Goal: Task Accomplishment & Management: Manage account settings

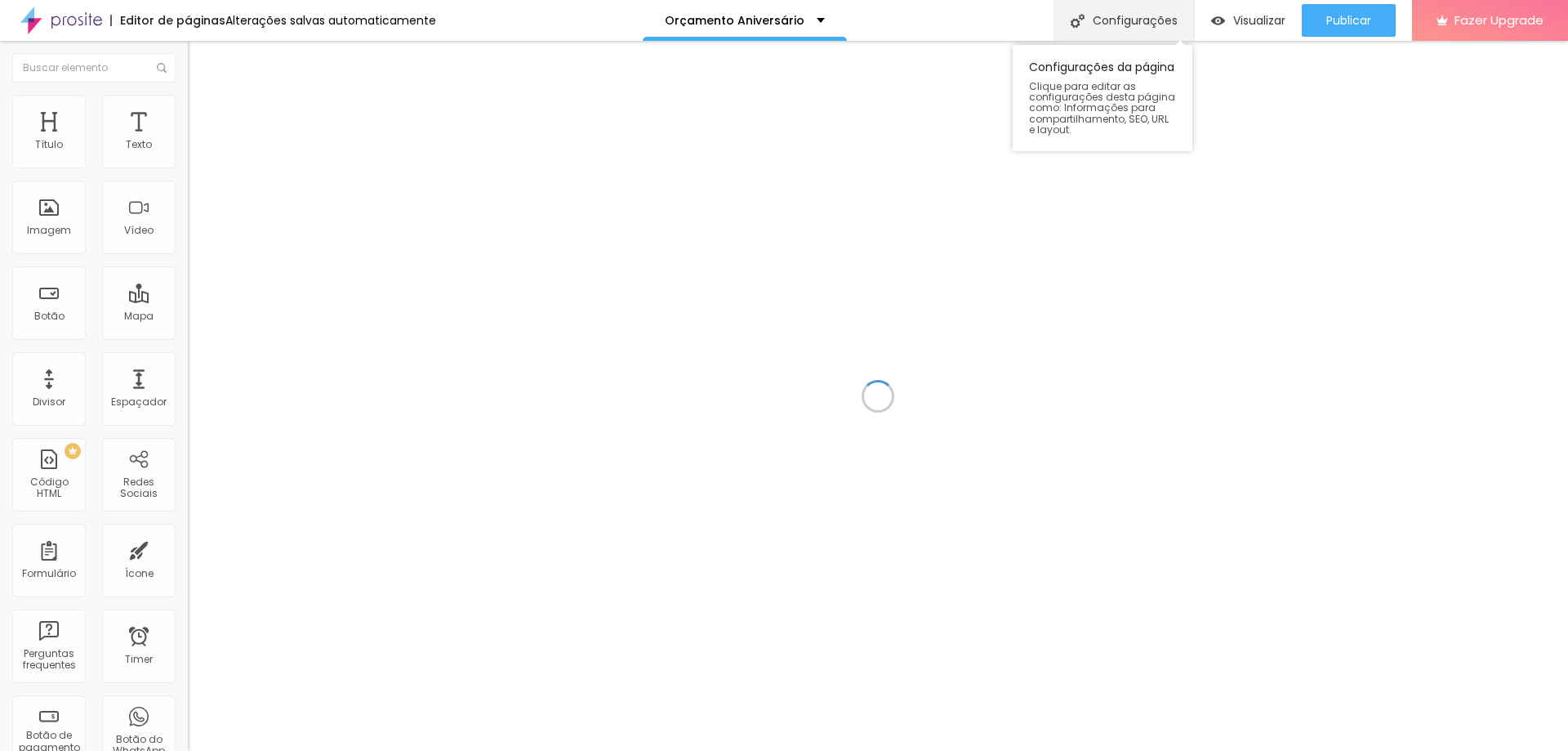
click at [1120, 17] on div "Configurações" at bounding box center [1123, 21] width 140 height 41
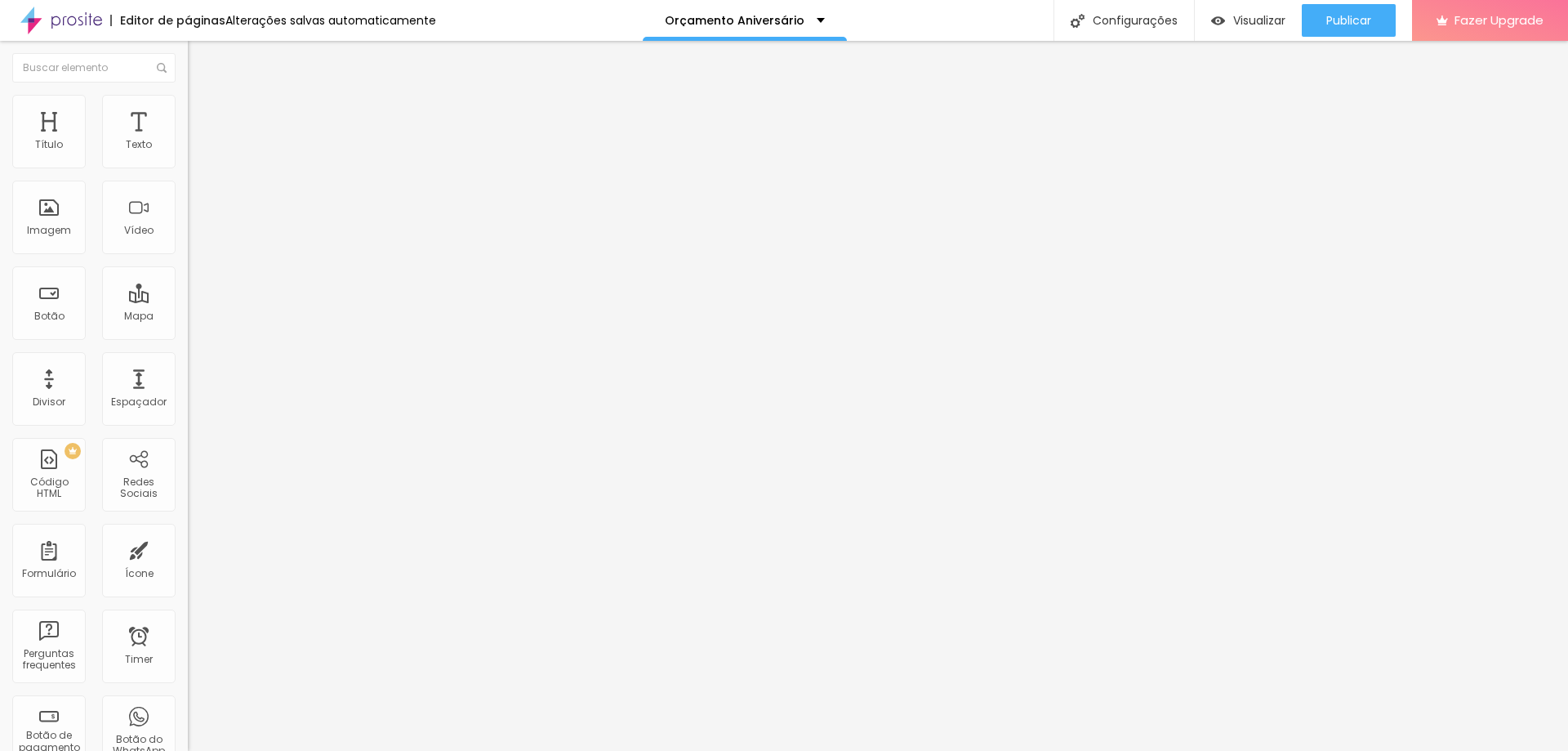
type input "/orcamento-aniversario-01"
click at [188, 119] on ul "Conteúdo Estilo Avançado" at bounding box center [281, 103] width 188 height 49
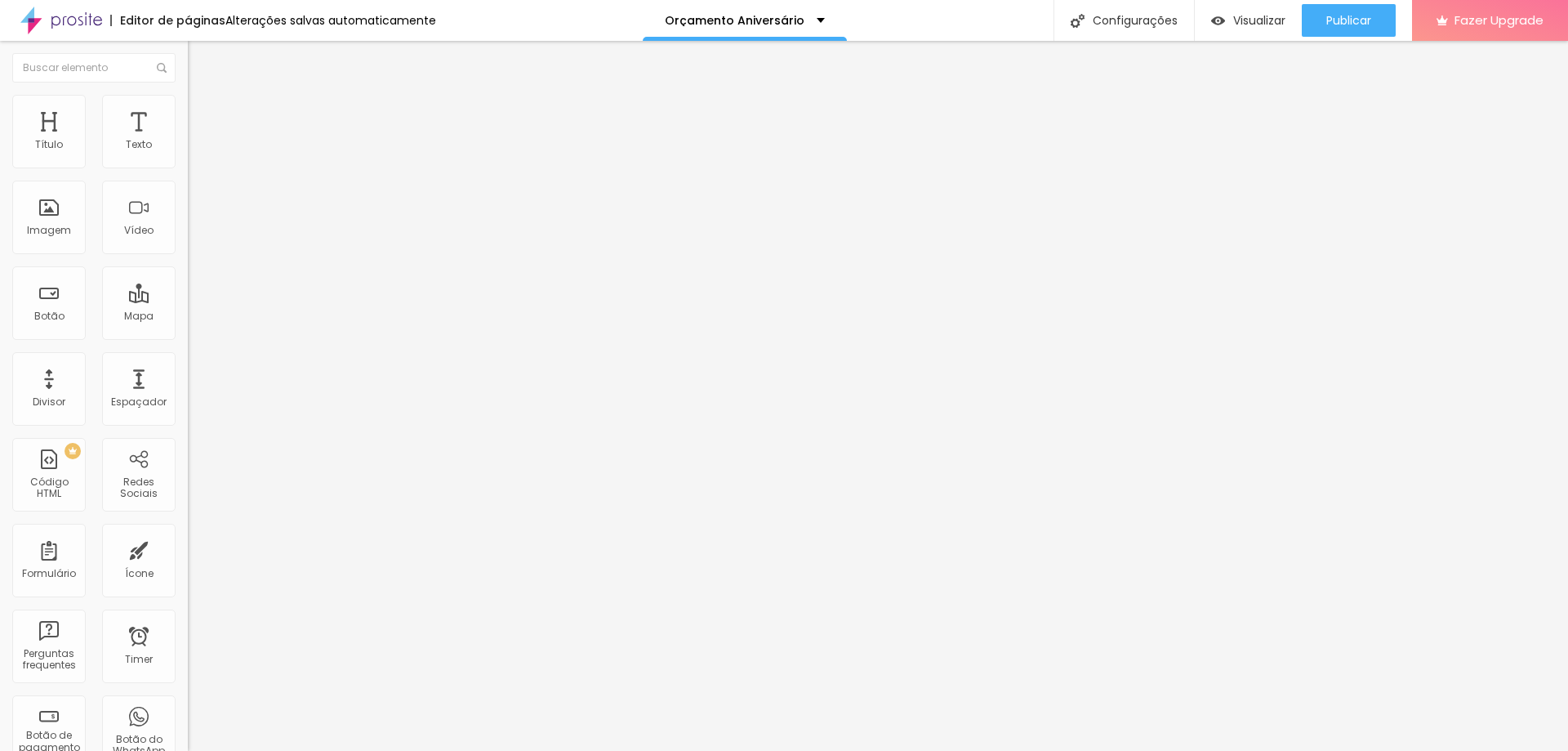
click at [202, 113] on span "Estilo" at bounding box center [215, 106] width 26 height 14
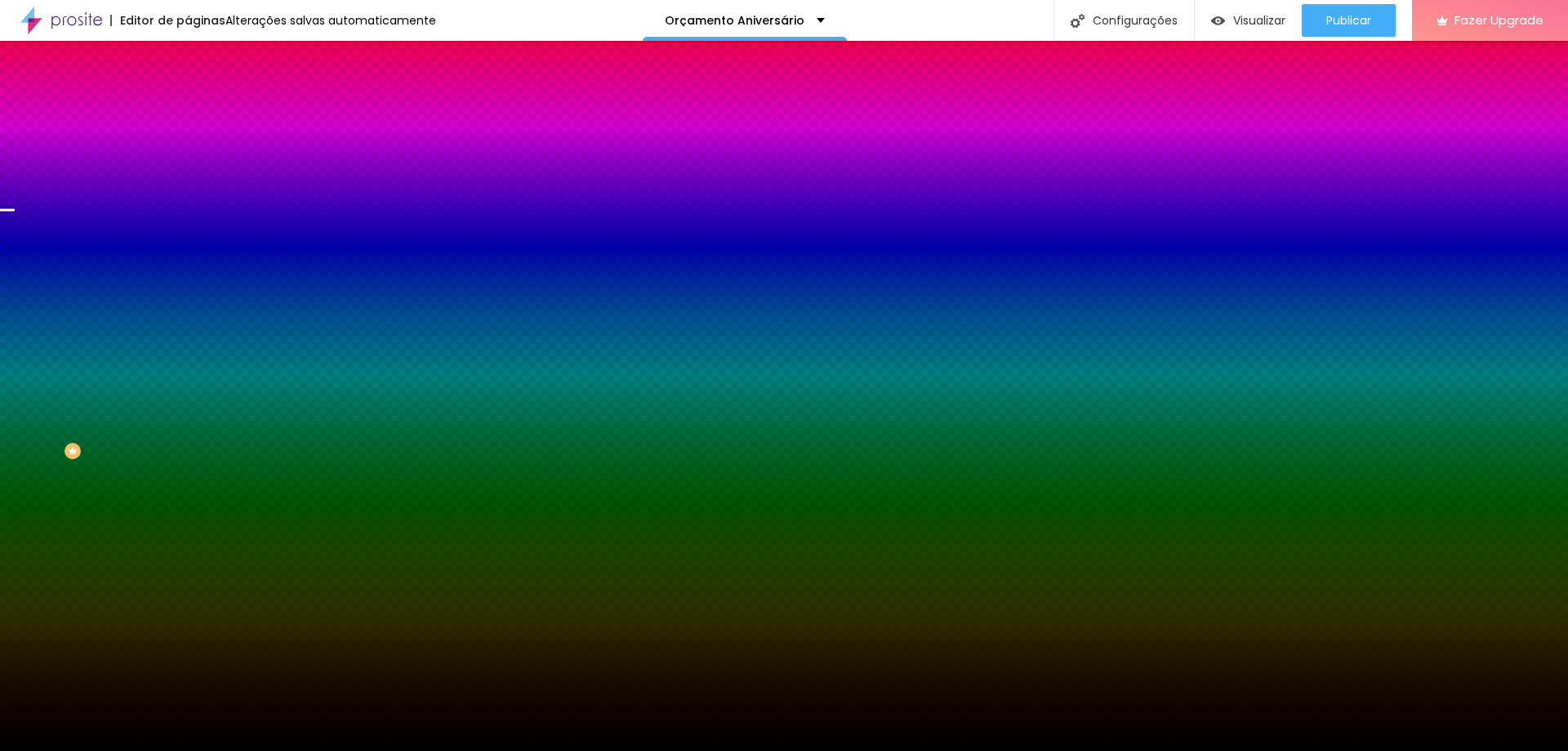
click at [188, 150] on span "Trocar imagem" at bounding box center [232, 143] width 89 height 14
click at [188, 93] on img at bounding box center [194, 85] width 15 height 15
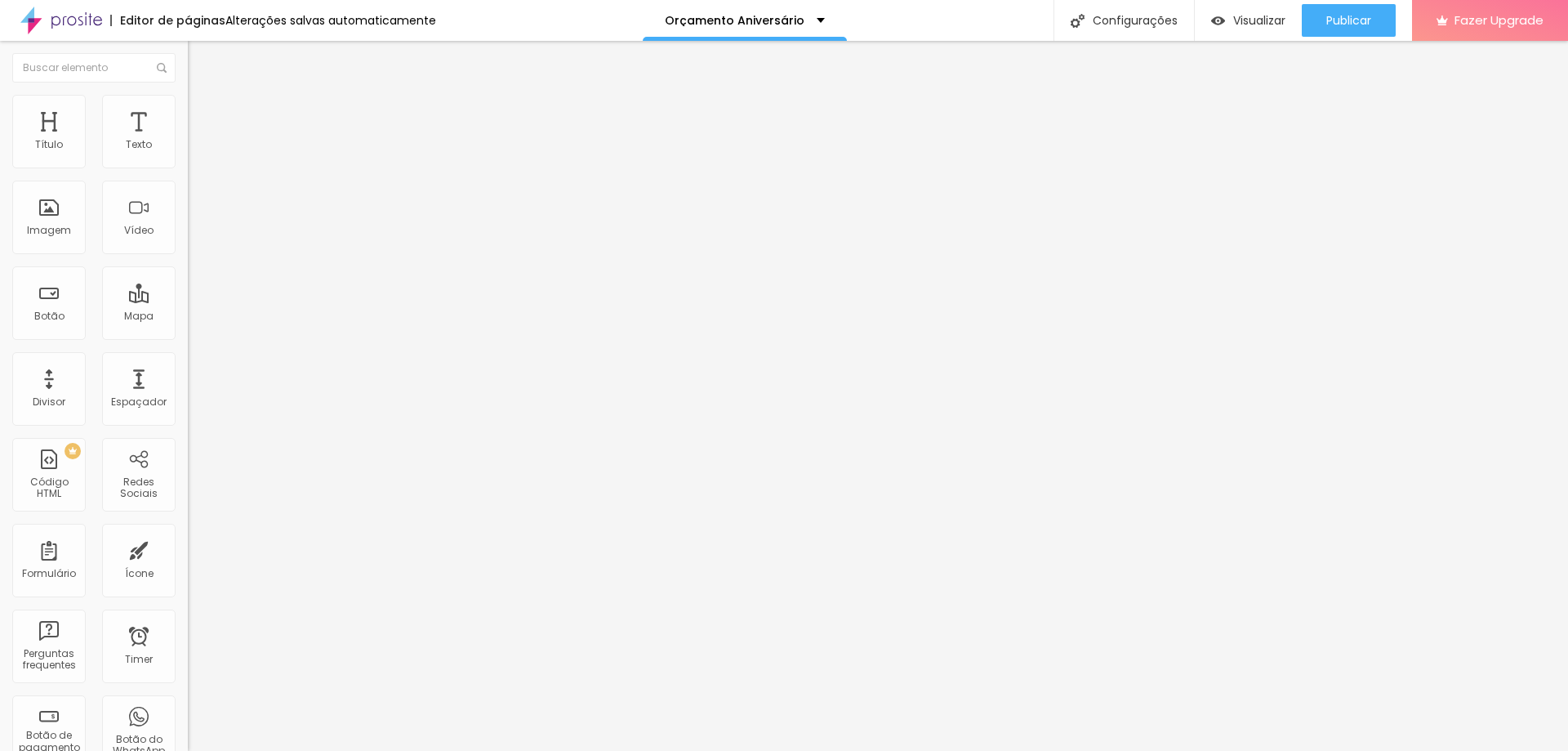
click at [188, 150] on div "Modo Encaixotado Encaixotado Completo" at bounding box center [281, 150] width 188 height 45
click at [188, 148] on span "Encaixotado" at bounding box center [219, 141] width 64 height 14
click at [188, 174] on span "Completo" at bounding box center [212, 167] width 50 height 14
click at [188, 262] on div "Editar Seção Conteúdo Estilo Avançado Modo Completo Encaixotado Completo" at bounding box center [281, 396] width 188 height 710
click at [188, 158] on span "Encaixotado" at bounding box center [219, 151] width 64 height 14
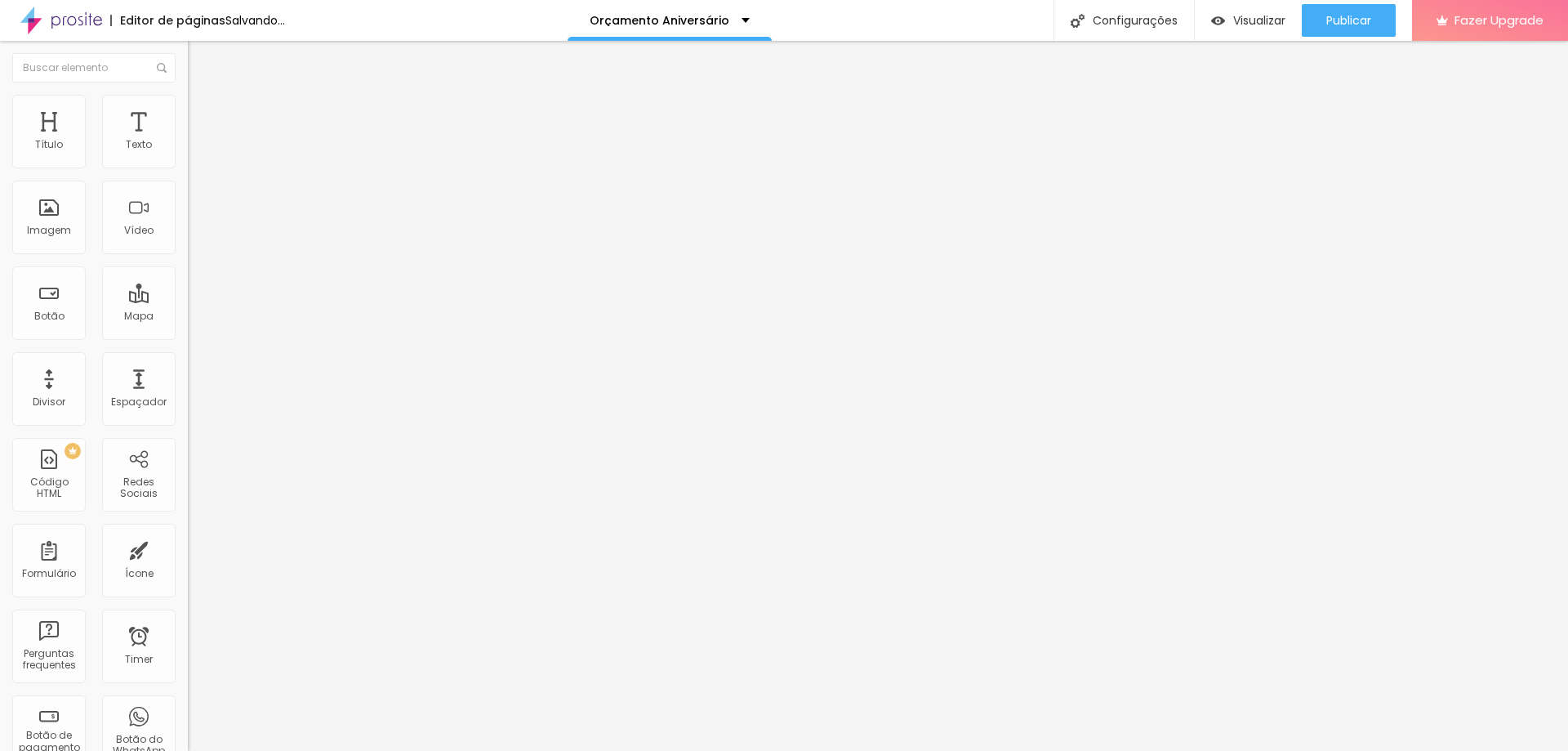
click at [202, 115] on span "Avançado" at bounding box center [229, 122] width 54 height 14
click at [202, 109] on span "Estilo" at bounding box center [215, 106] width 26 height 14
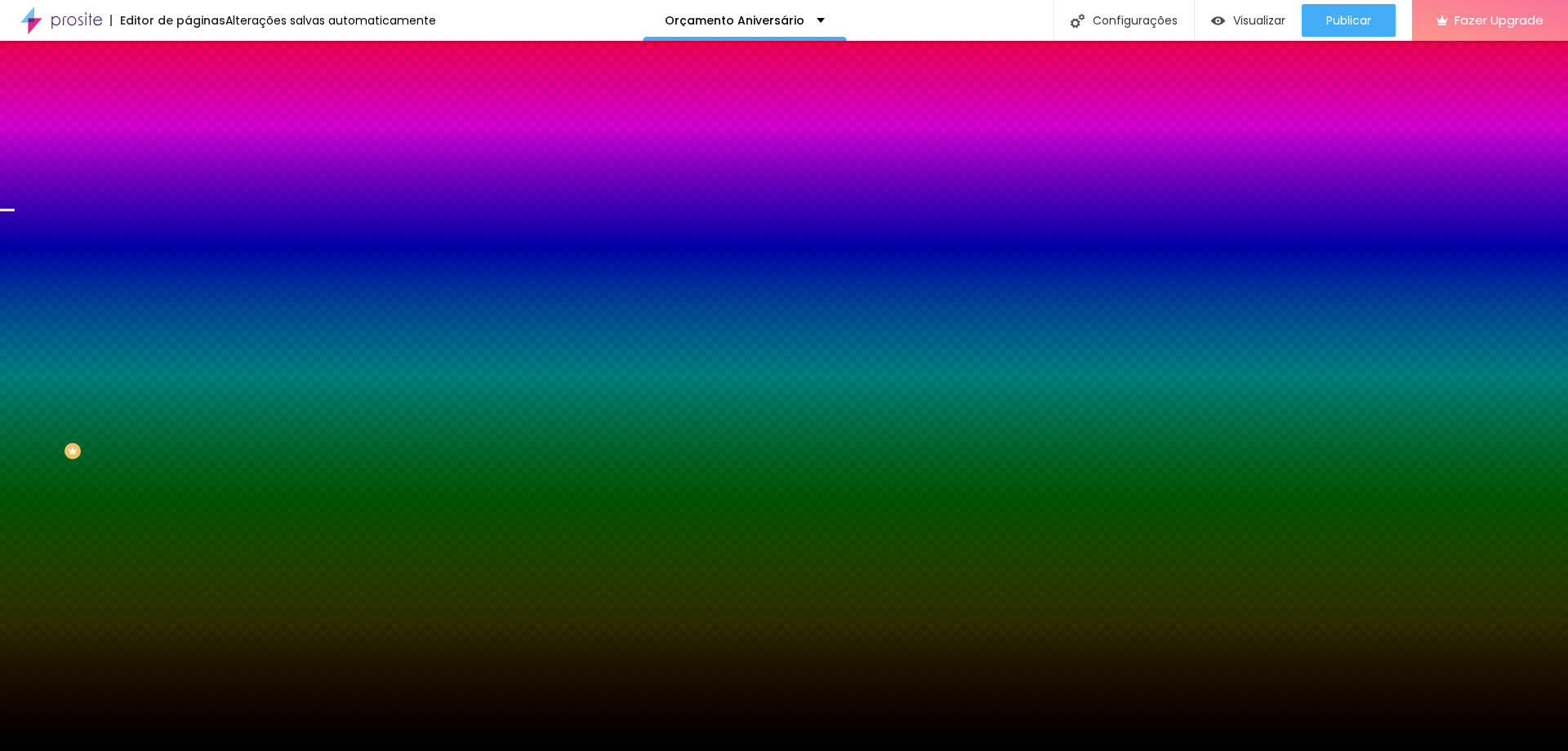
click at [188, 170] on span "Parallax" at bounding box center [207, 163] width 40 height 14
click at [188, 180] on span "Nenhum" at bounding box center [208, 173] width 42 height 14
click at [188, 170] on span "Nenhum" at bounding box center [208, 163] width 42 height 14
click at [188, 294] on button "button" at bounding box center [198, 284] width 23 height 17
click at [352, 750] on div at bounding box center [784, 761] width 1568 height 0
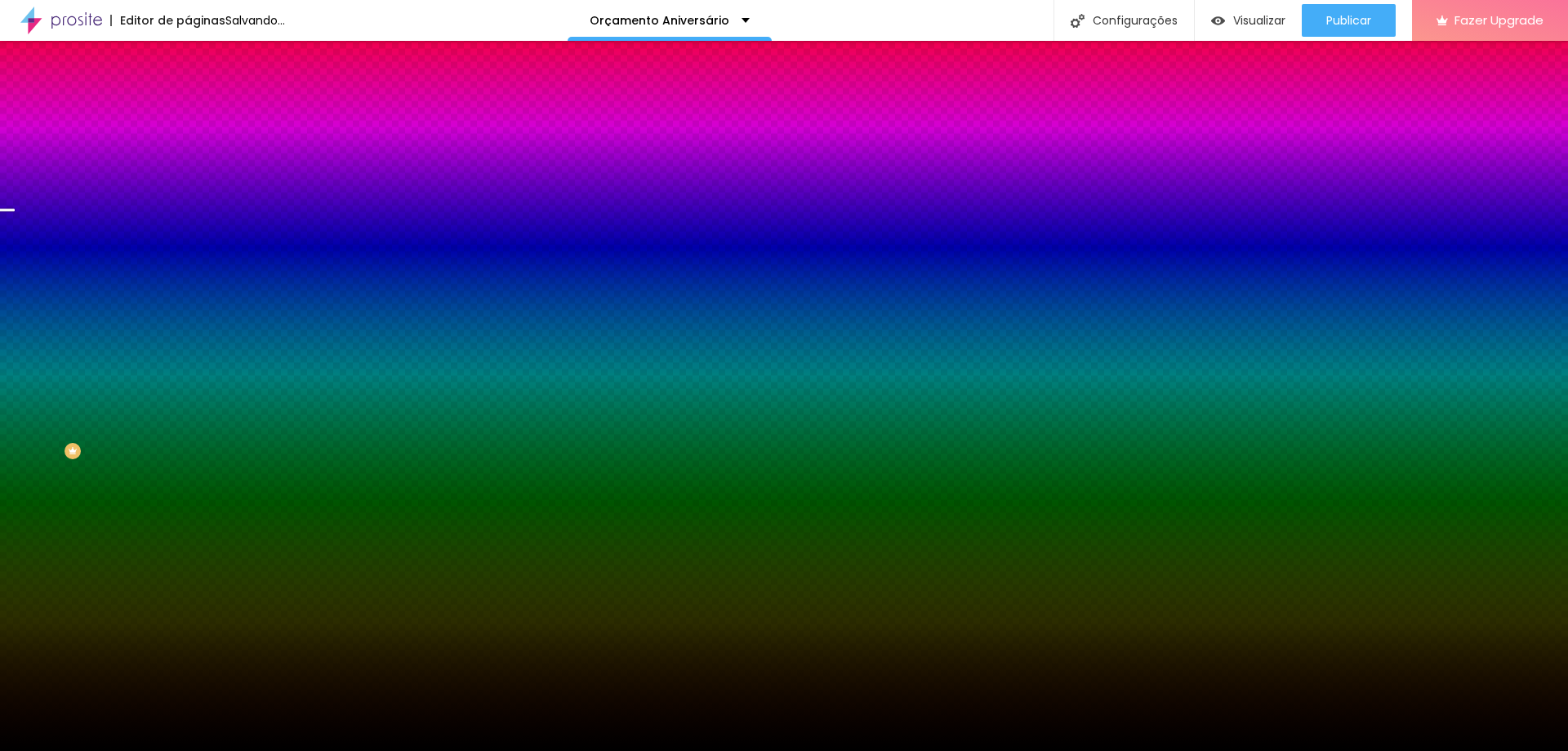
click at [352, 750] on div at bounding box center [784, 761] width 1568 height 0
click at [90, 750] on div at bounding box center [784, 751] width 1568 height 0
click at [194, 334] on icon "button" at bounding box center [199, 329] width 10 height 10
click at [362, 750] on div at bounding box center [784, 761] width 1568 height 0
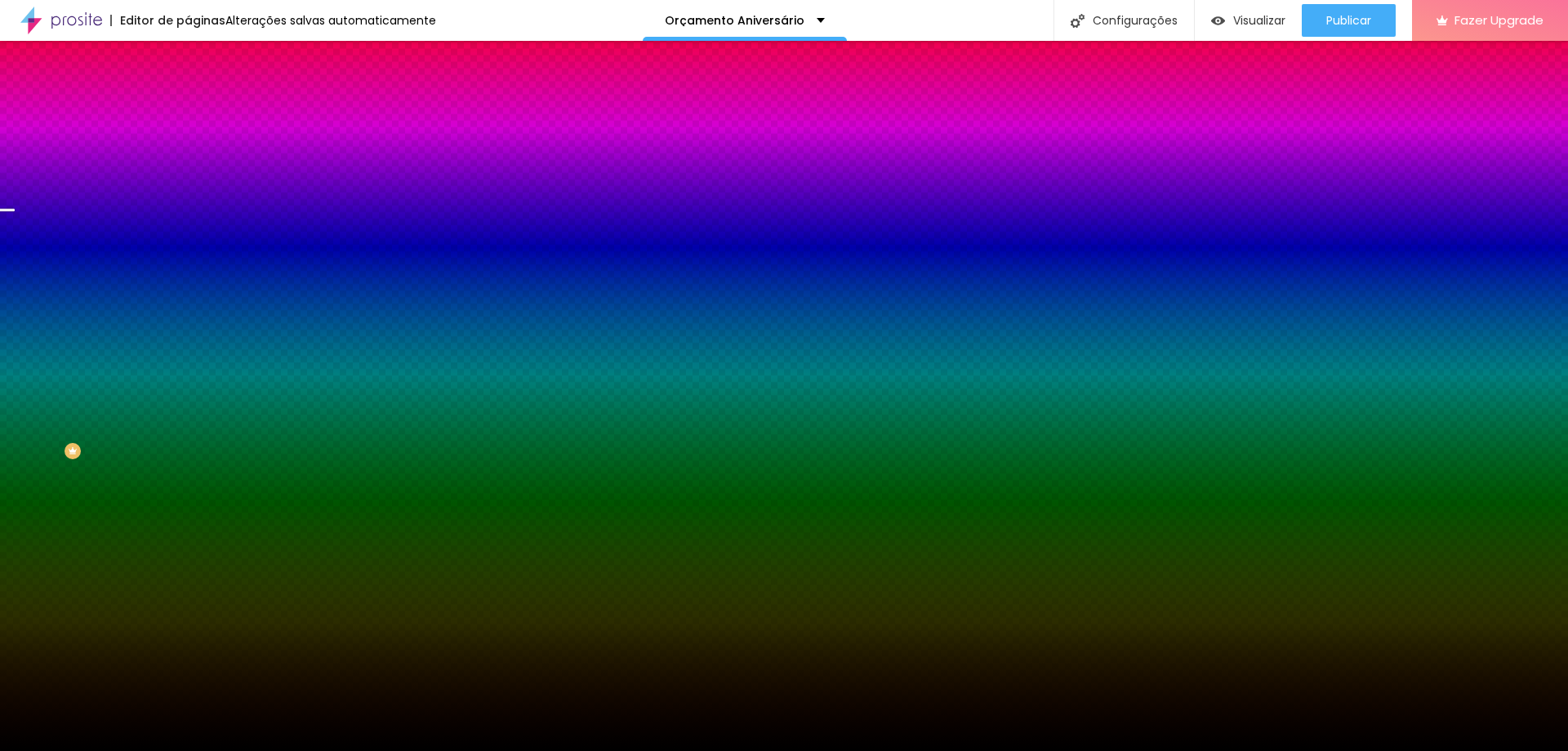
click at [362, 750] on div at bounding box center [784, 761] width 1568 height 0
click at [355, 750] on div at bounding box center [784, 761] width 1568 height 0
click at [11, 750] on div at bounding box center [784, 751] width 1568 height 0
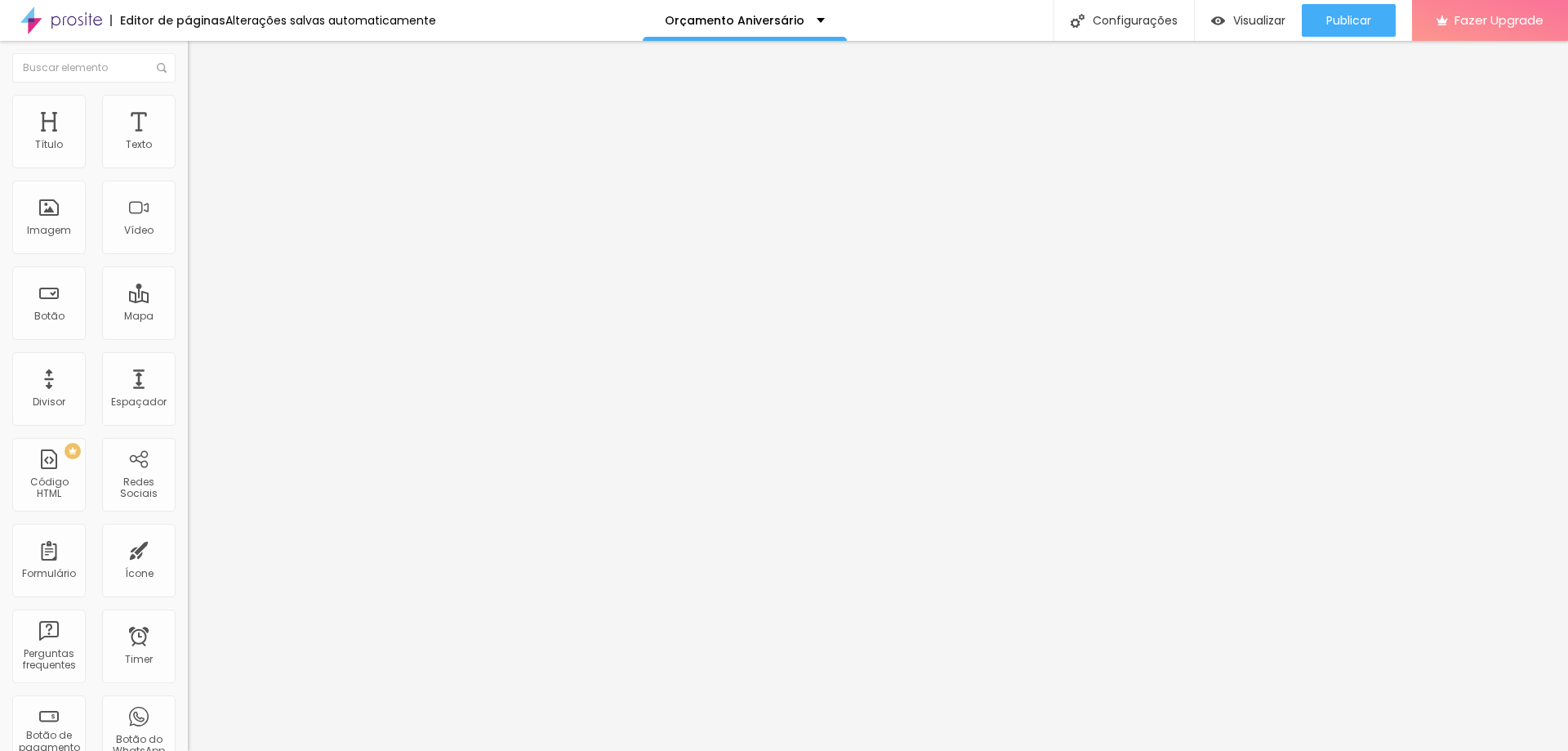
click at [200, 60] on img "button" at bounding box center [206, 59] width 13 height 13
click at [188, 140] on span "Adicionar imagem" at bounding box center [240, 134] width 105 height 14
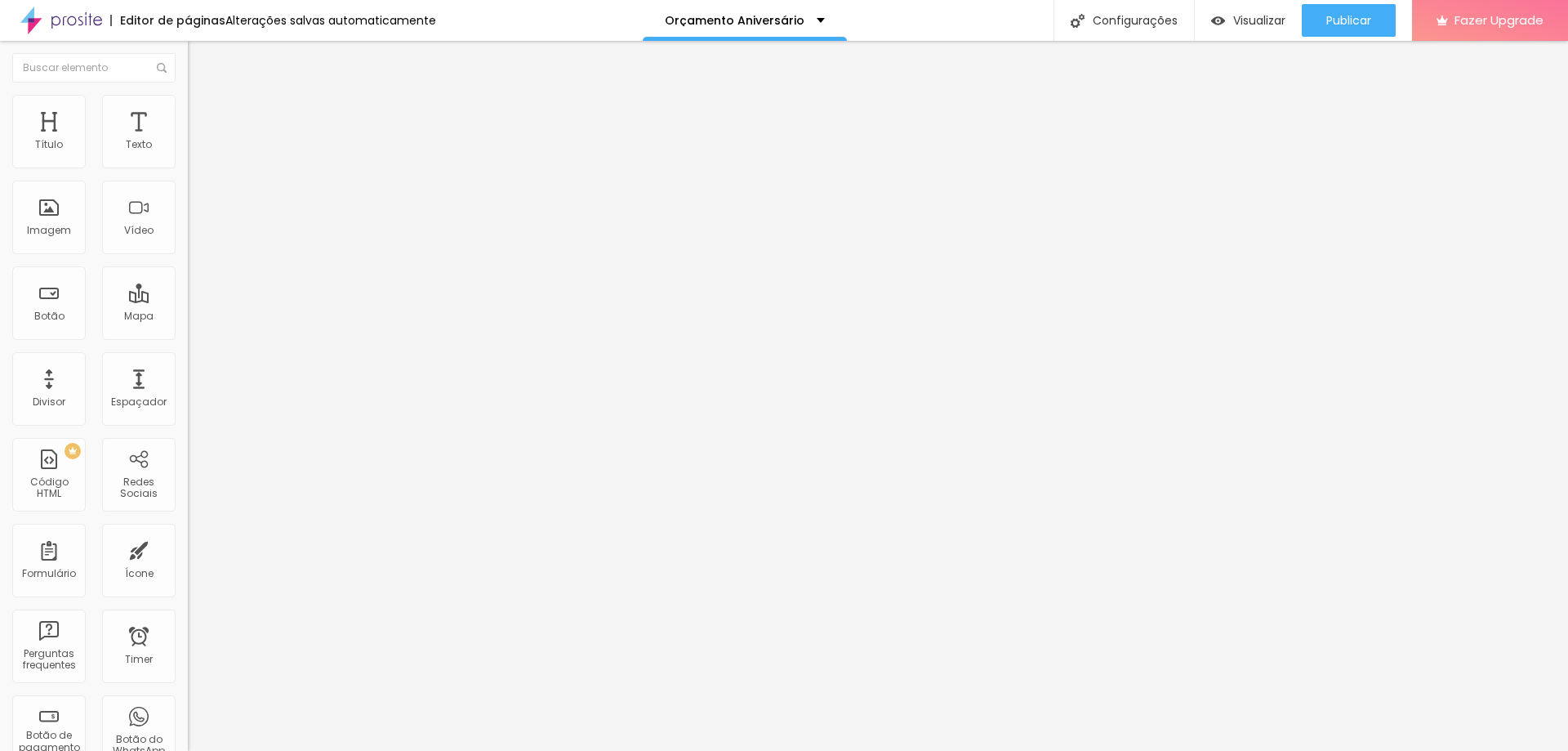
click at [188, 255] on span "Original" at bounding box center [207, 248] width 39 height 14
click at [188, 285] on span "Quadrado" at bounding box center [214, 278] width 53 height 14
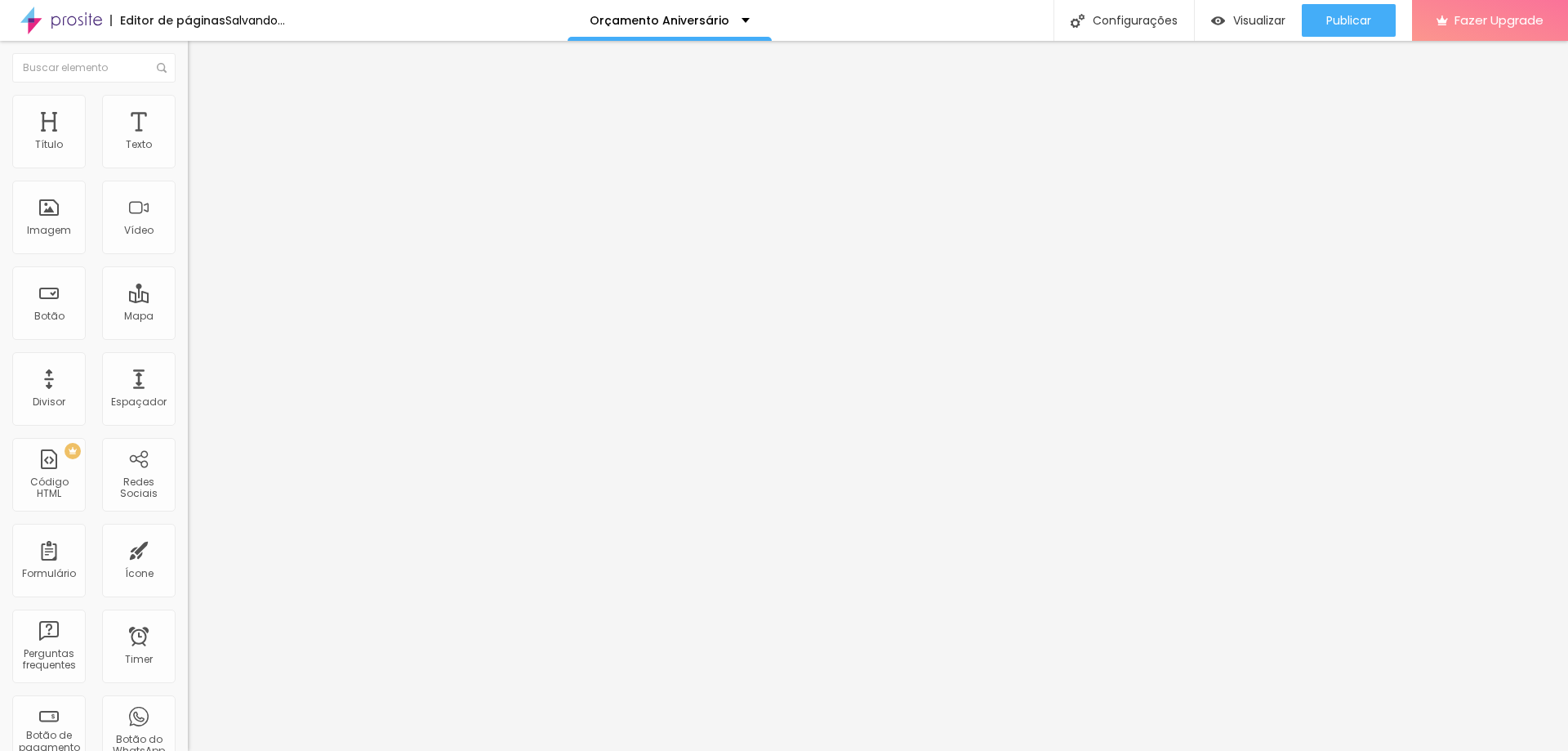
click at [188, 604] on div "Editar Imagem Conteúdo Estilo Avançado Trocar imagem Descrição da imagem (Alt) …" at bounding box center [281, 396] width 188 height 710
click at [188, 95] on li "Estilo" at bounding box center [281, 103] width 188 height 17
type input "55"
type input "40"
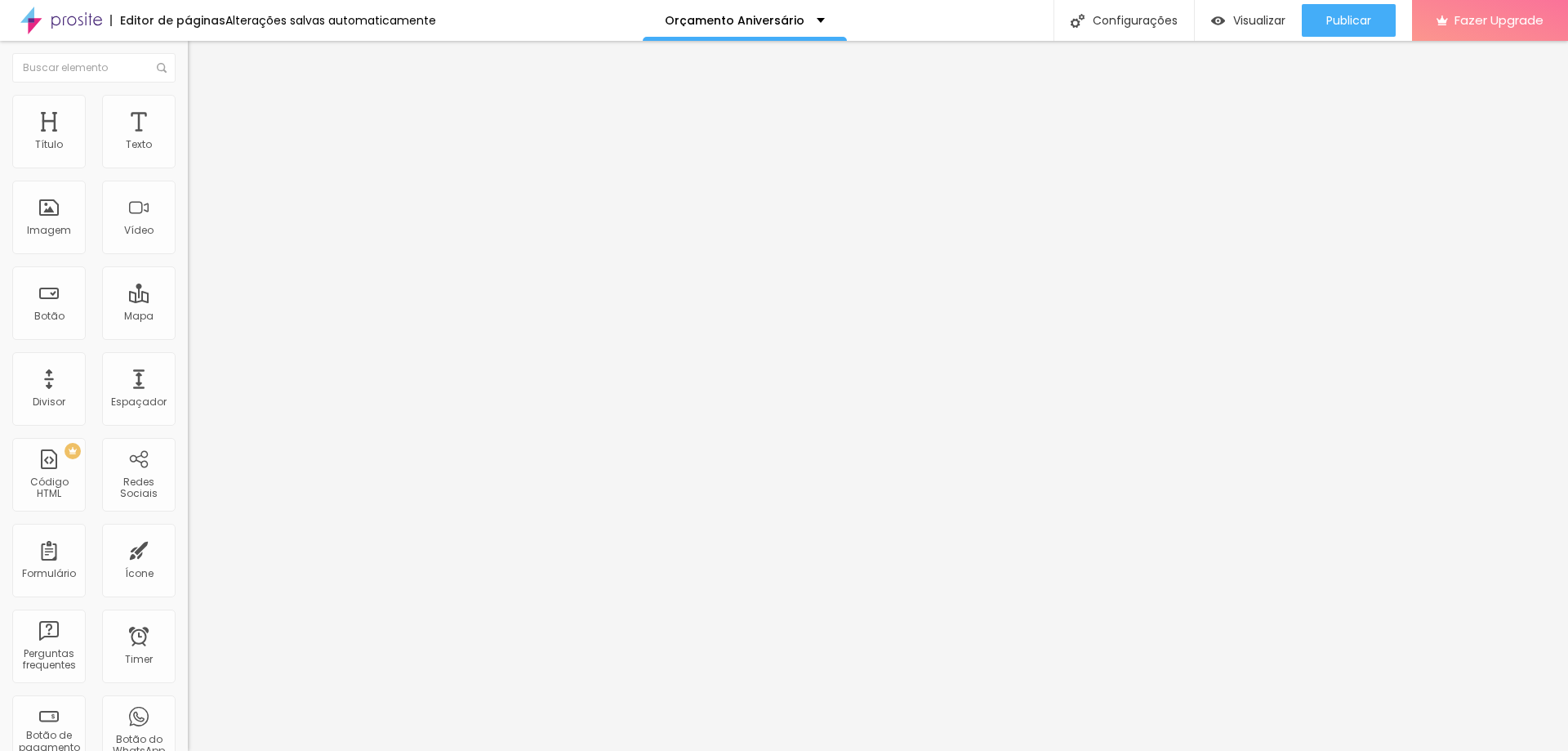
type input "40"
type input "35"
type input "30"
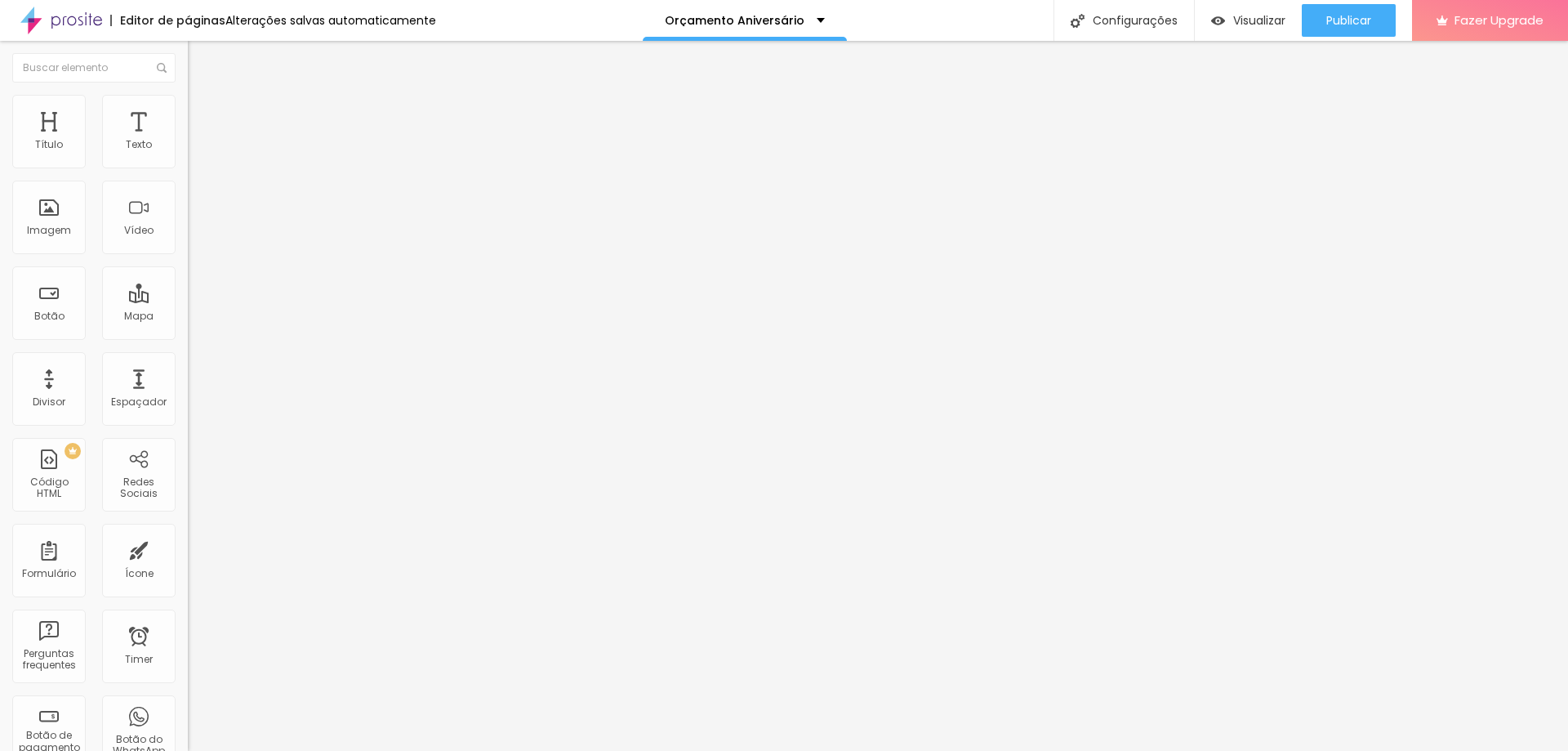
type input "25"
type input "20"
type input "10"
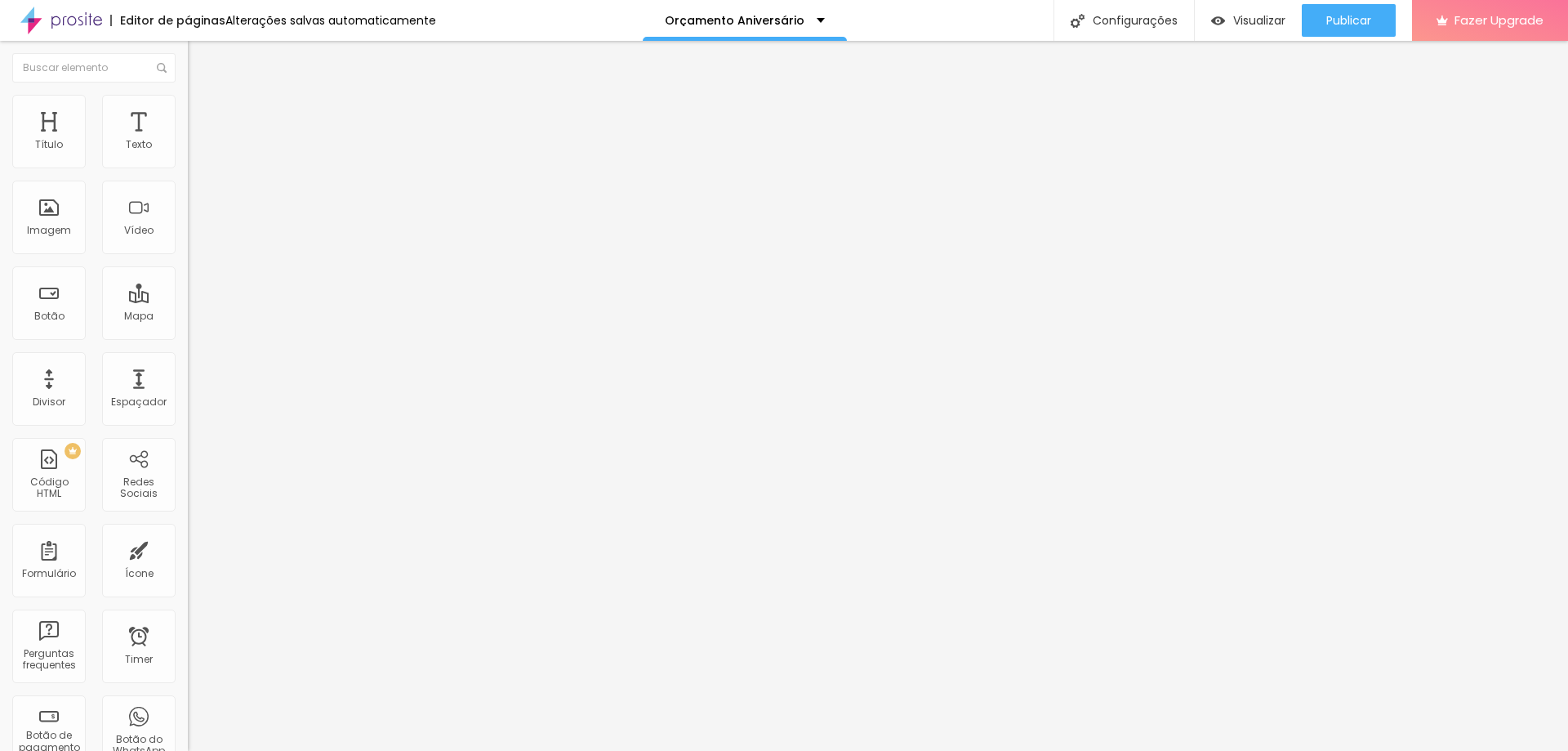
type input "10"
type input "15"
type input "20"
drag, startPoint x: 166, startPoint y: 176, endPoint x: 34, endPoint y: 192, distance: 133.0
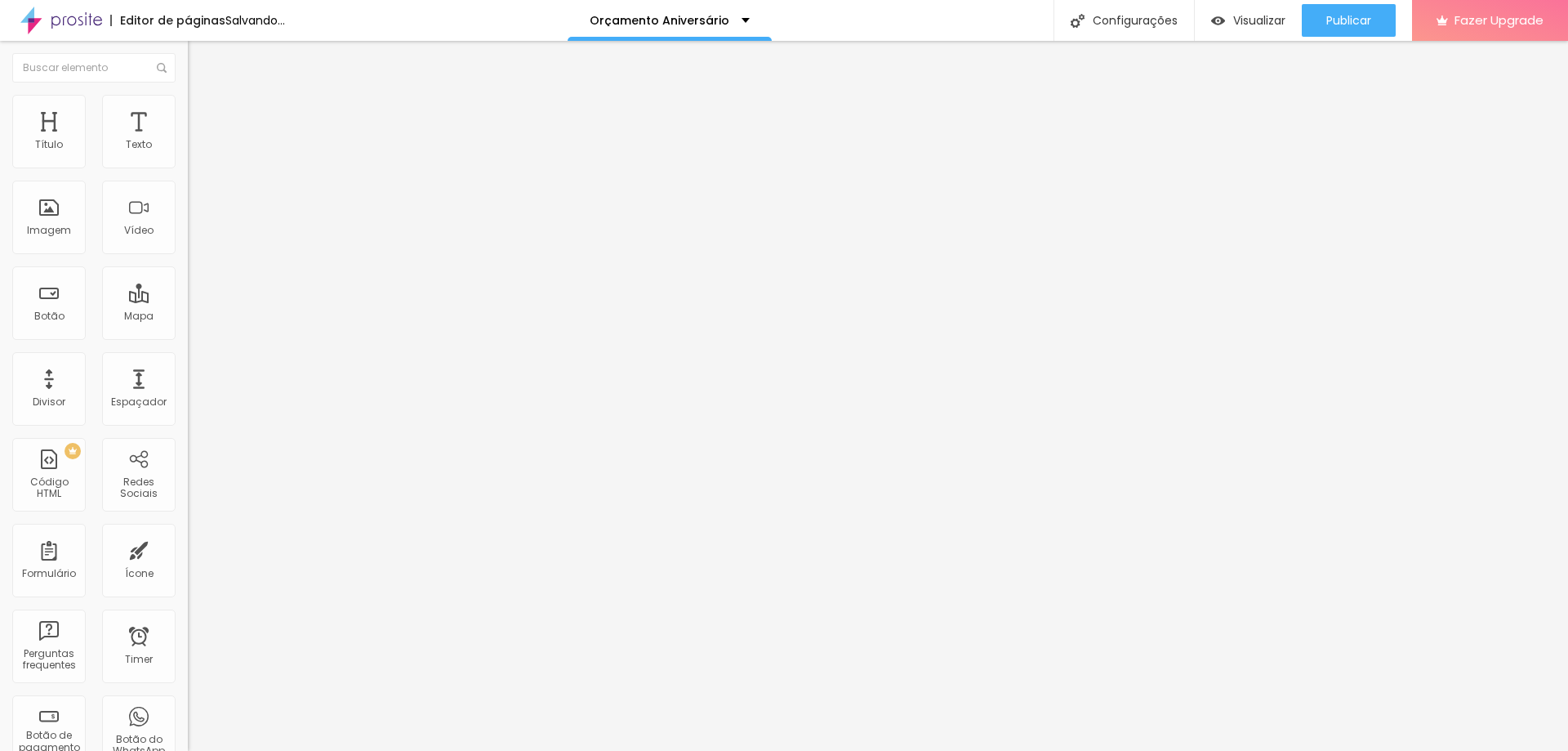
type input "20"
click at [188, 168] on input "range" at bounding box center [240, 160] width 105 height 13
click at [188, 95] on li "Conteúdo" at bounding box center [281, 86] width 188 height 17
click at [188, 255] on span "1:1 Quadrado" at bounding box center [220, 248] width 65 height 14
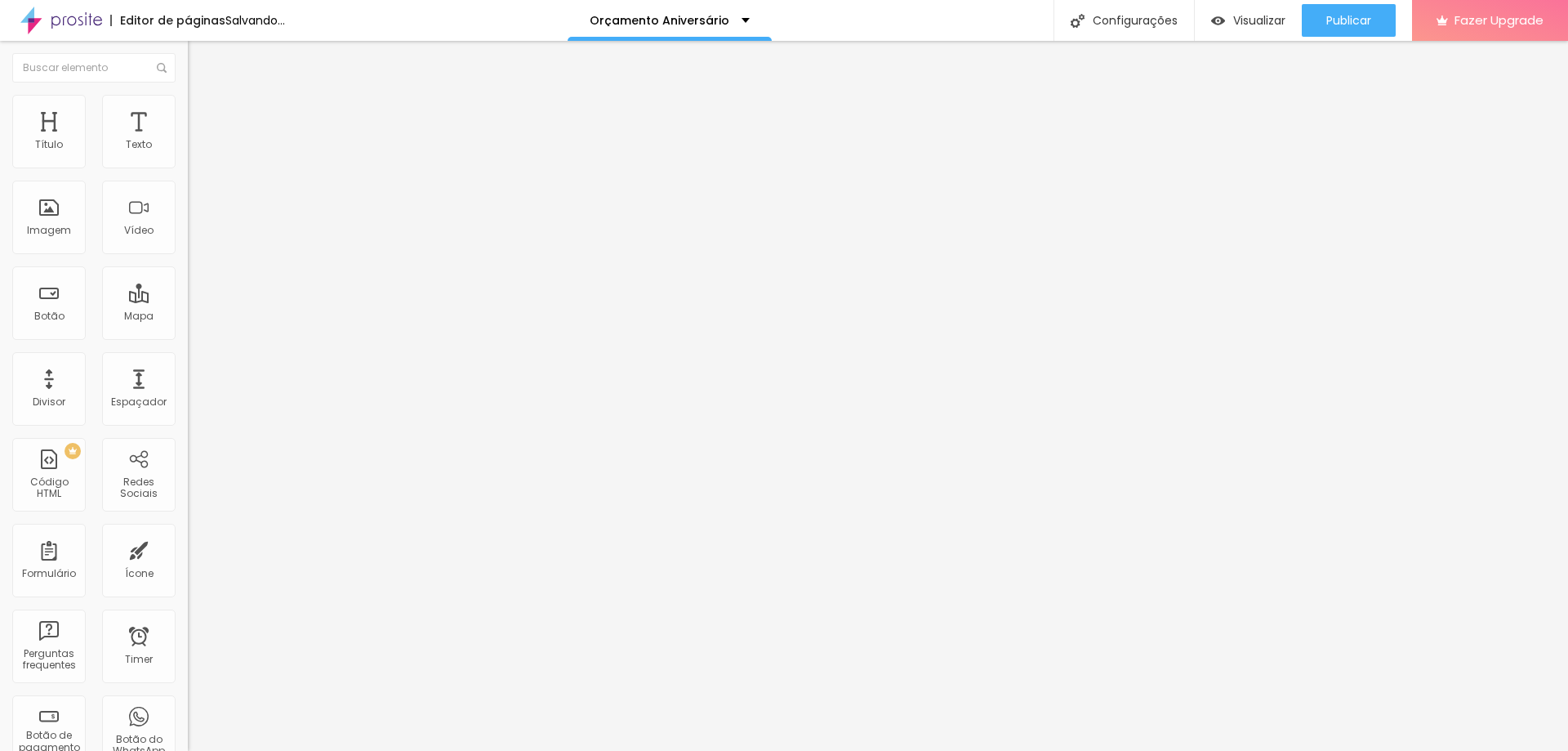
click at [188, 95] on li "Estilo" at bounding box center [281, 103] width 188 height 17
type input "200"
drag, startPoint x: 41, startPoint y: 206, endPoint x: 350, endPoint y: 213, distance: 309.1
type input "200"
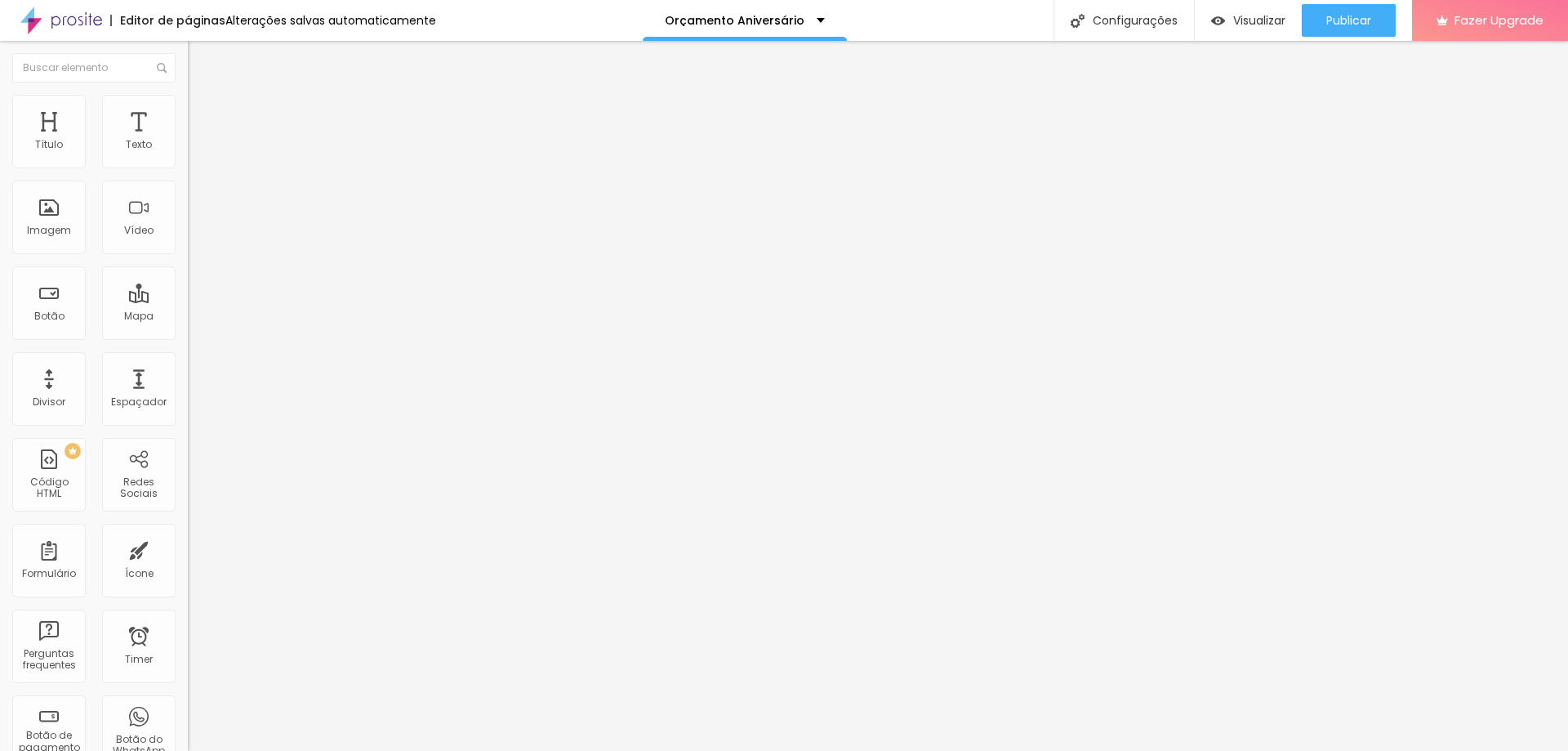
click at [294, 358] on input "range" at bounding box center [240, 364] width 105 height 13
click at [188, 95] on li "Conteúdo" at bounding box center [281, 86] width 188 height 17
click at [188, 140] on span "Trocar imagem" at bounding box center [232, 134] width 89 height 14
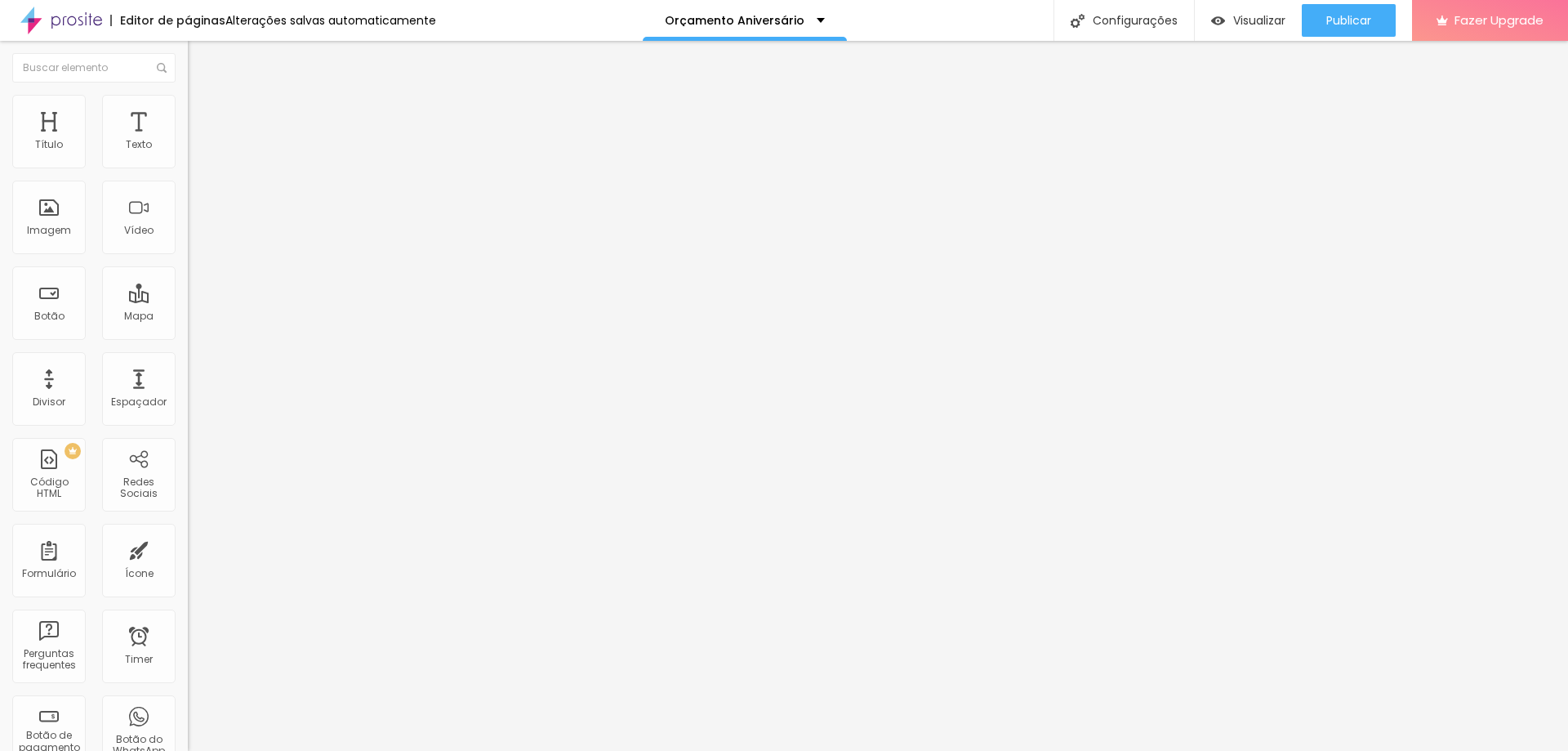
click at [188, 140] on span "Trocar imagem" at bounding box center [232, 134] width 89 height 14
click at [188, 299] on div "Proporção Original Cinema 16:9 Padrão 4:3 Quadrado 1:1 Original" at bounding box center [281, 267] width 188 height 65
click at [188, 255] on span "Original" at bounding box center [207, 248] width 39 height 14
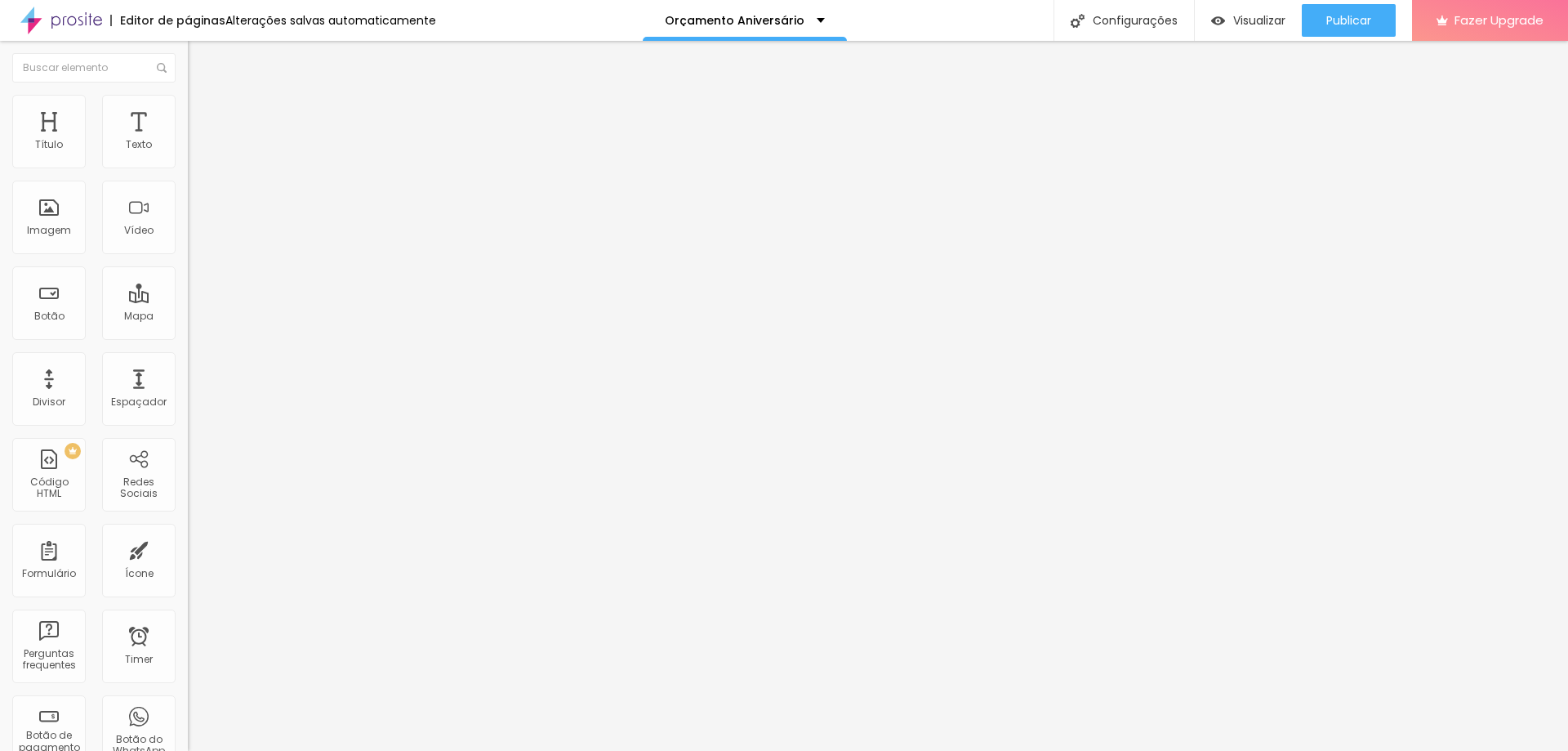
click at [188, 265] on span "Cinema" at bounding box center [208, 258] width 41 height 14
click at [188, 281] on span "Padrão" at bounding box center [205, 274] width 36 height 14
click at [188, 291] on span "Quadrado" at bounding box center [214, 284] width 53 height 14
click at [188, 300] on span "Original" at bounding box center [207, 294] width 39 height 14
click at [188, 274] on div "Padrão 4:3" at bounding box center [281, 269] width 188 height 10
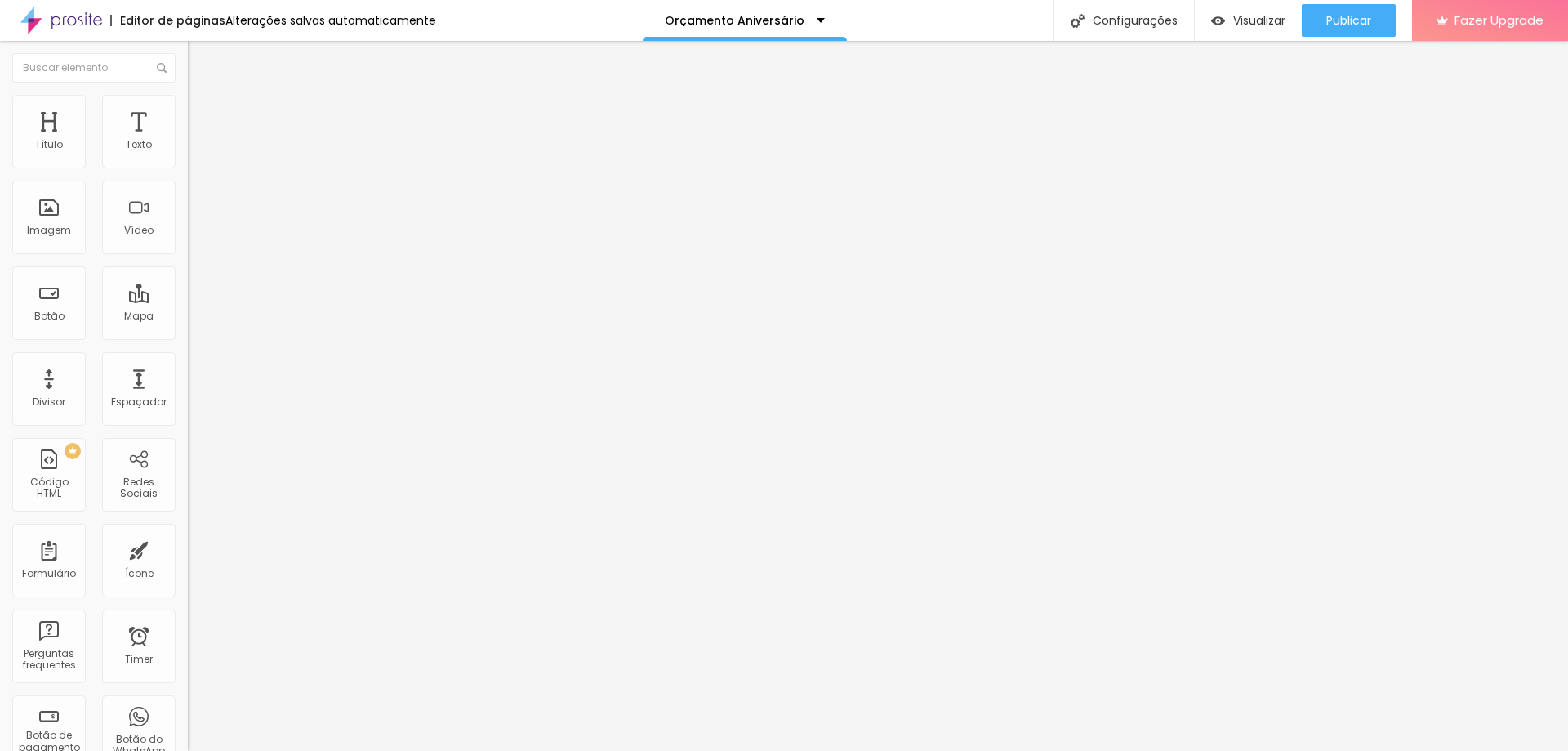
click at [188, 140] on span "Trocar imagem" at bounding box center [232, 134] width 89 height 14
click at [188, 255] on span "Original" at bounding box center [207, 248] width 39 height 14
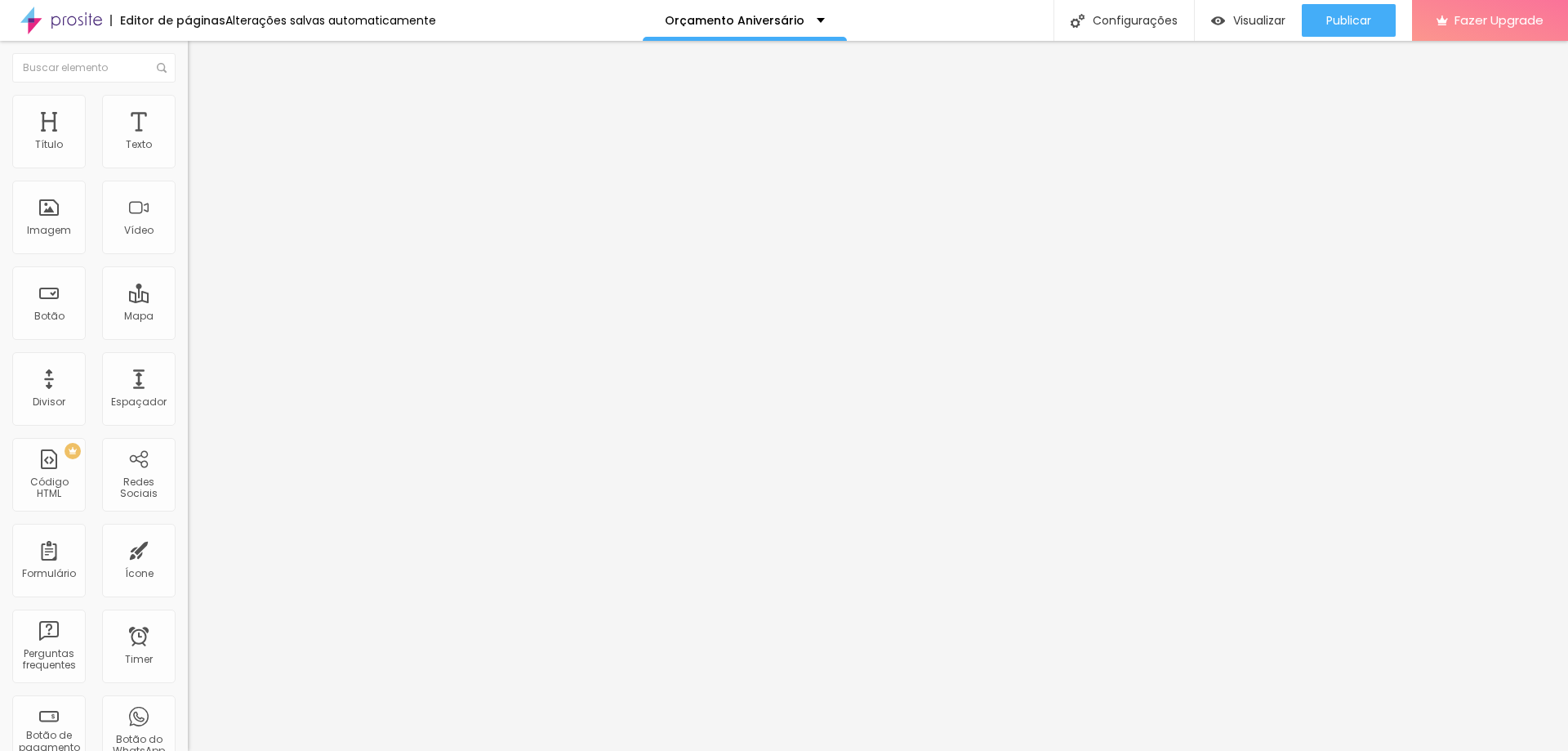
click at [188, 274] on div "Padrão 4:3" at bounding box center [281, 269] width 188 height 10
click at [188, 140] on span "Trocar imagem" at bounding box center [232, 134] width 89 height 14
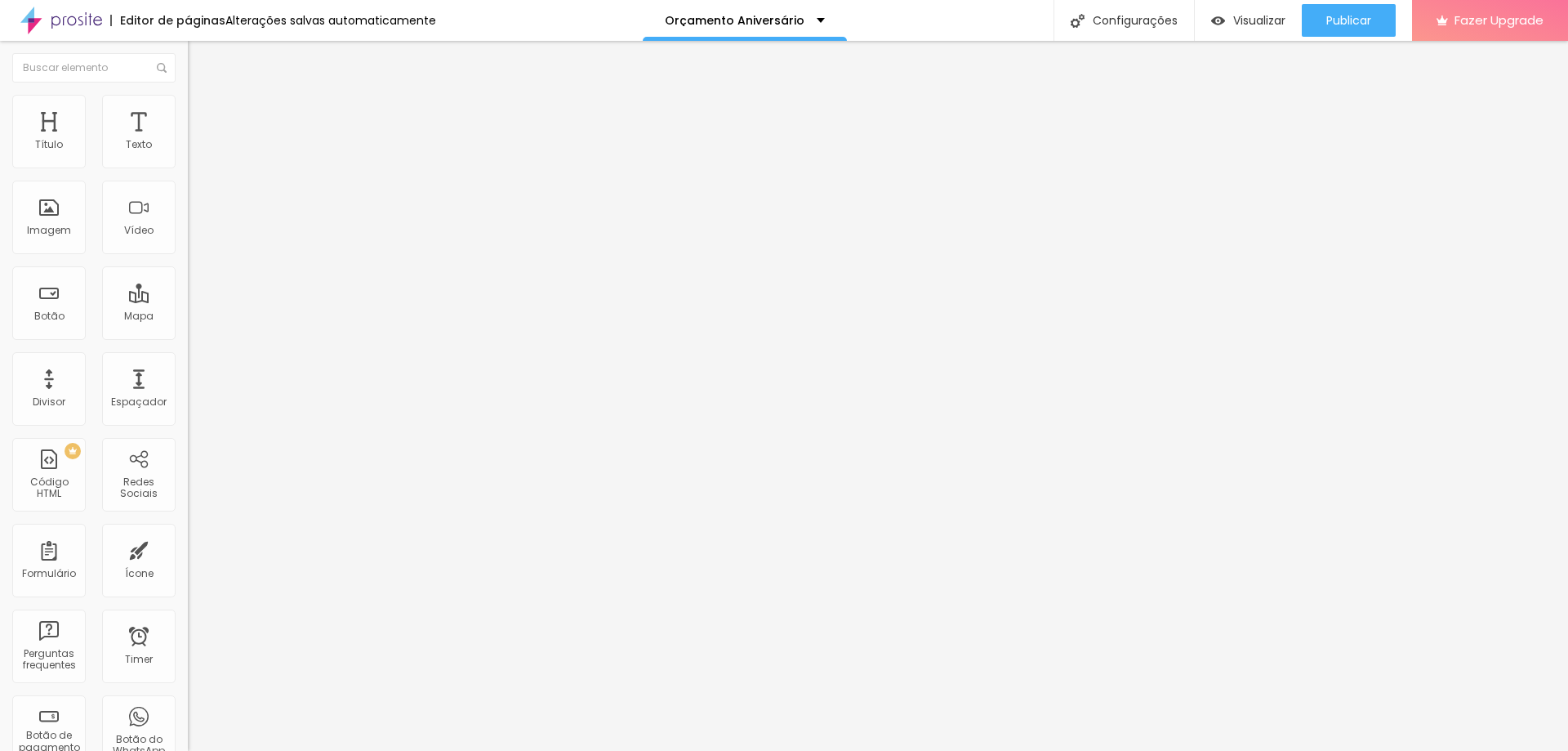
click at [188, 299] on div "Proporção Original Cinema 16:9 Padrão 4:3 Quadrado 1:1 Original" at bounding box center [281, 267] width 188 height 65
click at [188, 255] on span "Original" at bounding box center [207, 248] width 39 height 14
click at [188, 275] on span "Padrão" at bounding box center [205, 268] width 36 height 14
click at [188, 140] on span "Trocar imagem" at bounding box center [232, 134] width 89 height 14
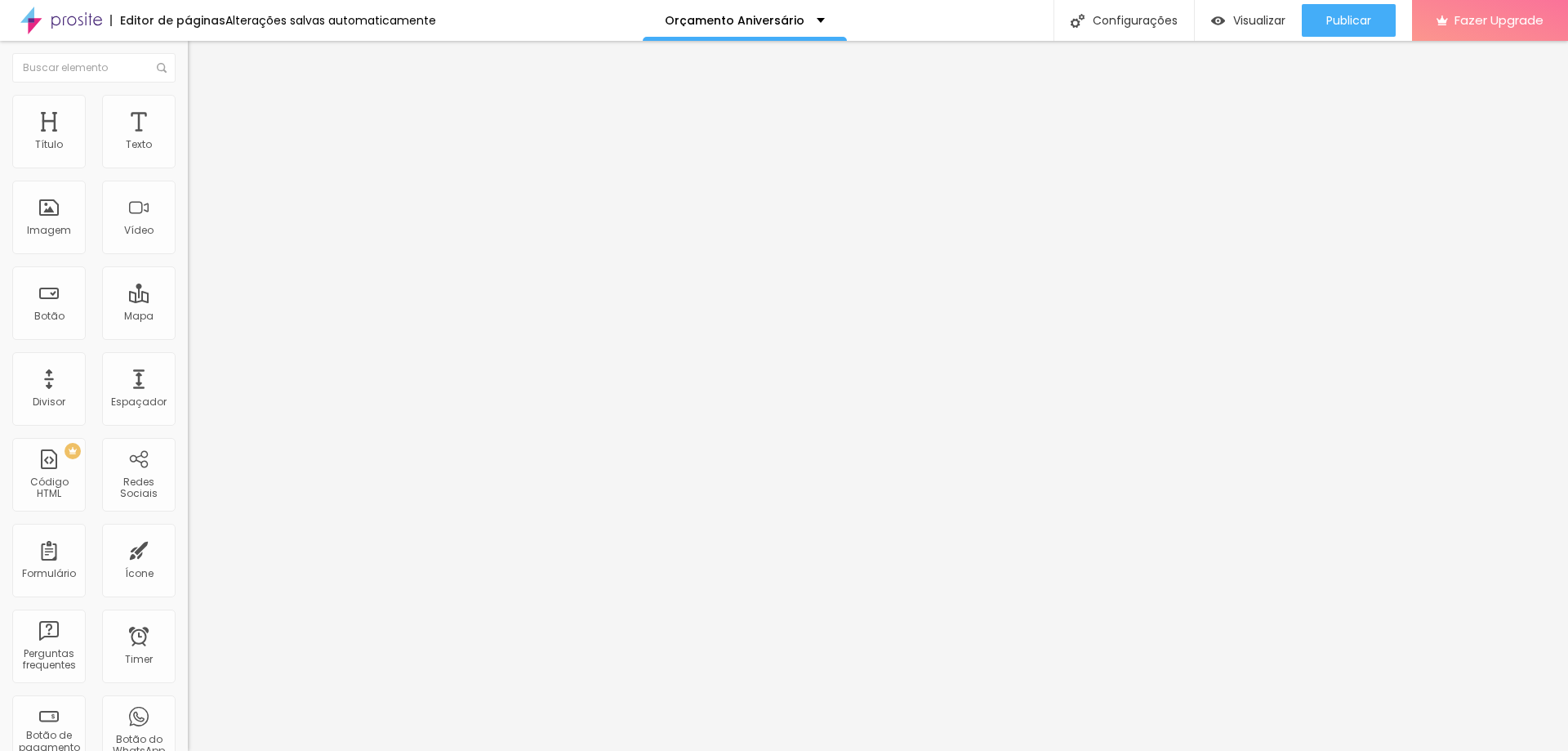
type input "60"
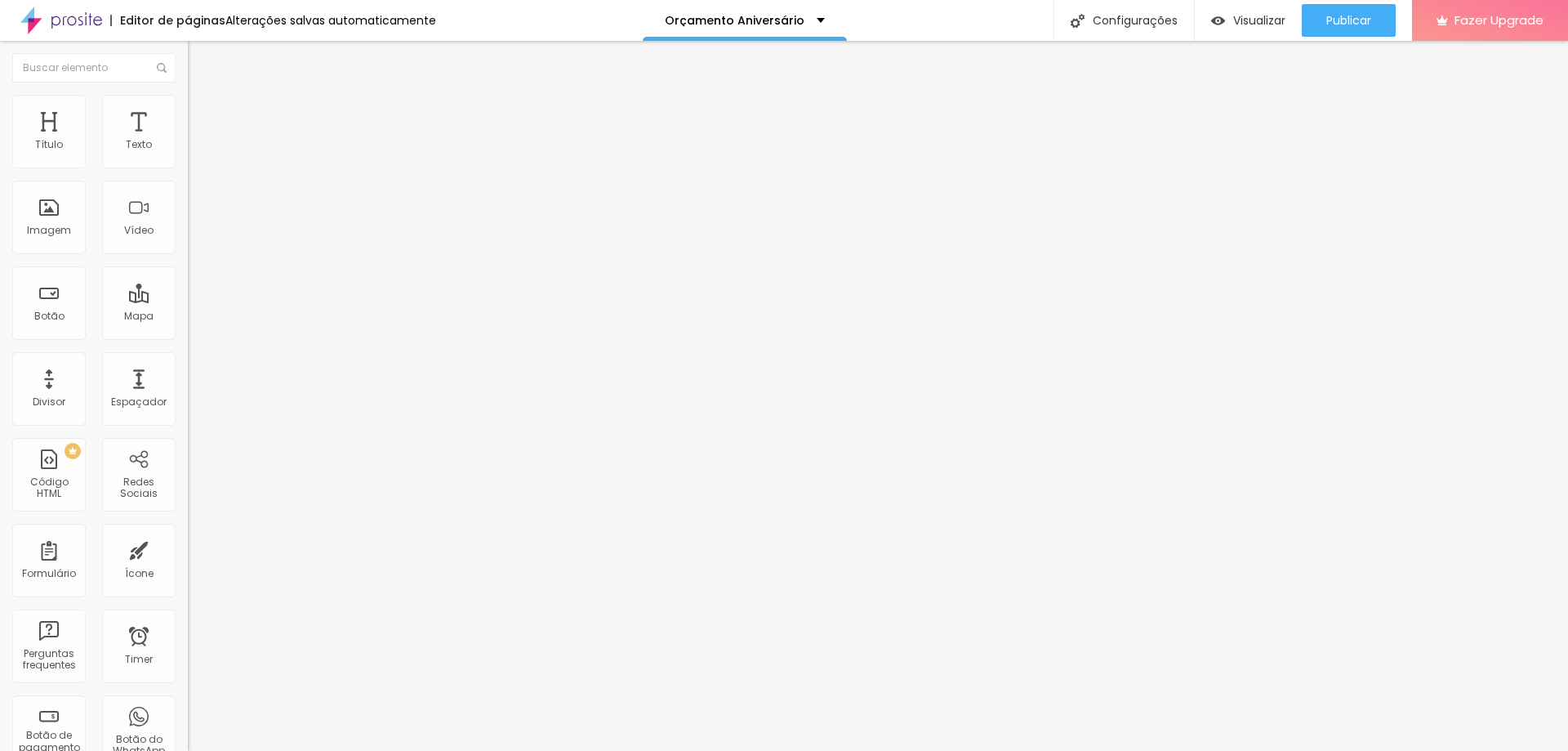
type input "60"
type input "57"
type input "56"
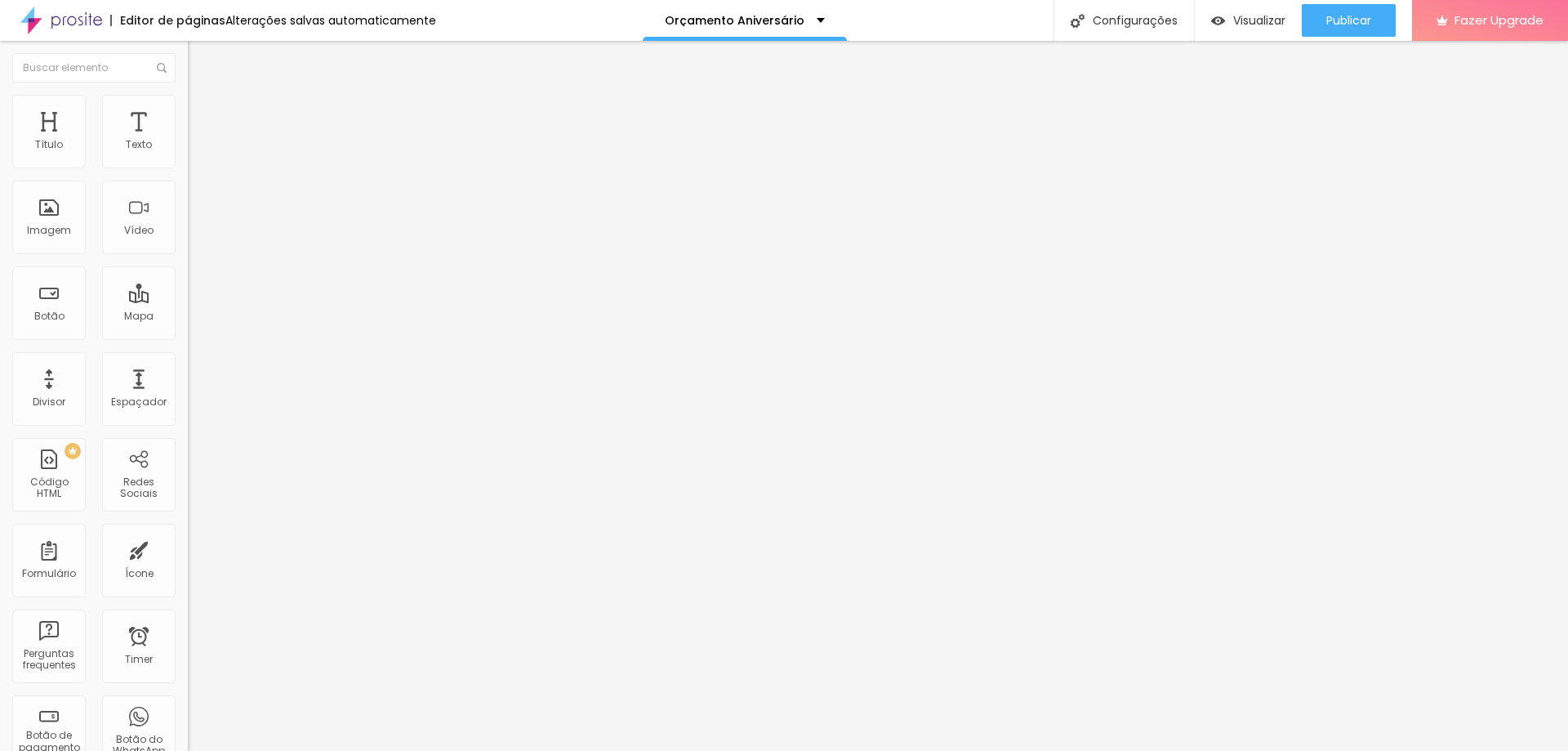
type input "52"
type input "51"
type input "47"
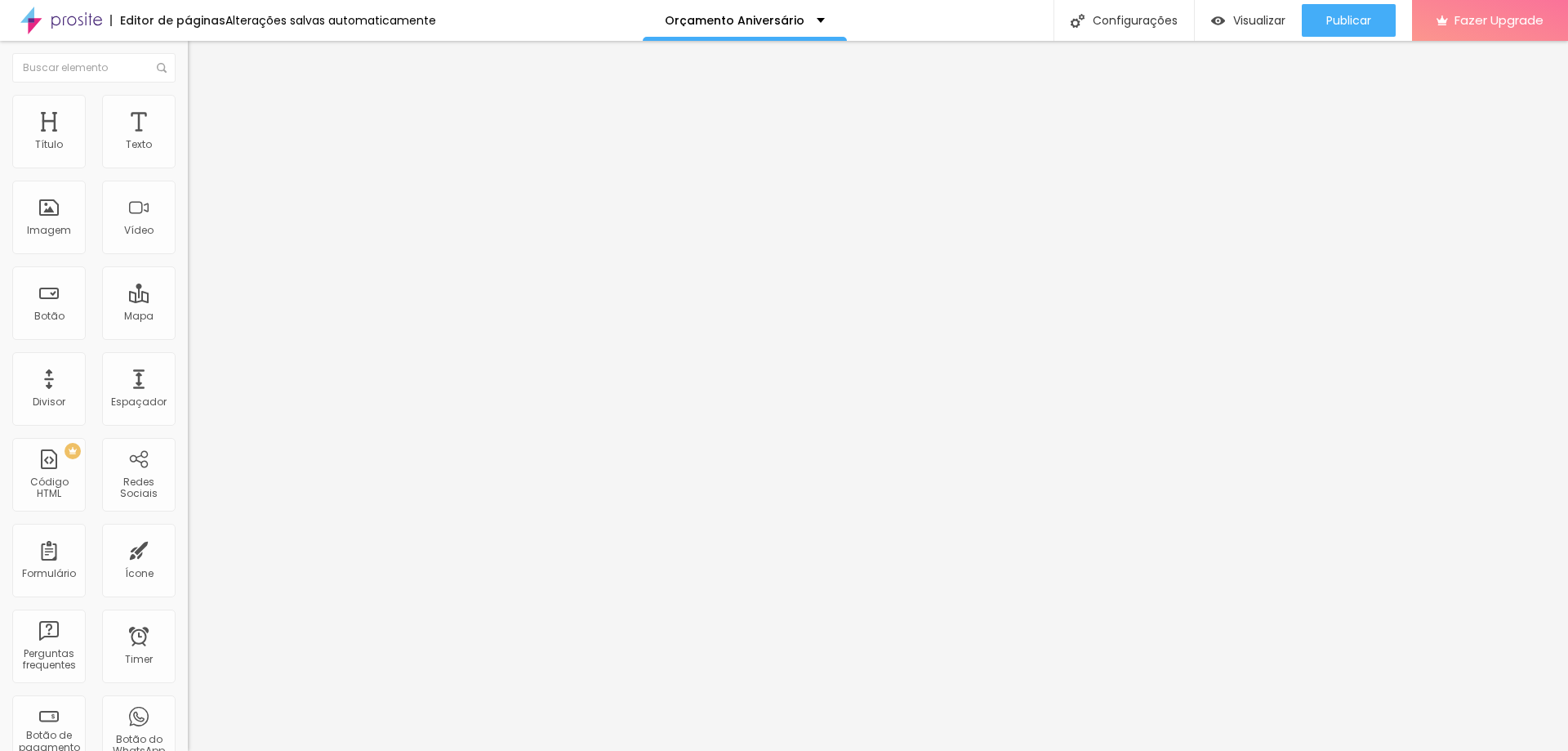
type input "47"
drag, startPoint x: 103, startPoint y: 343, endPoint x: 77, endPoint y: 346, distance: 26.2
type input "47"
click at [188, 386] on input "range" at bounding box center [240, 392] width 105 height 13
